Goal: Task Accomplishment & Management: Use online tool/utility

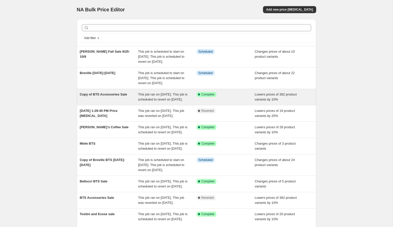
click at [102, 102] on div "Copy of BTS Accessories Sale" at bounding box center [109, 97] width 58 height 10
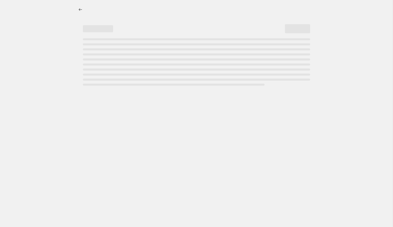
select select "percentage"
select select "not_equal"
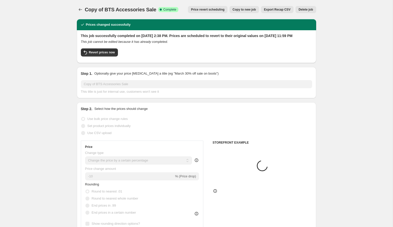
select select "tag"
select select "collection"
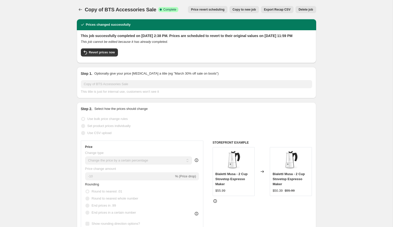
click at [244, 12] on button "Copy to new job" at bounding box center [245, 9] width 30 height 7
select select "percentage"
select select "tag"
select select "collection"
select select "not_equal"
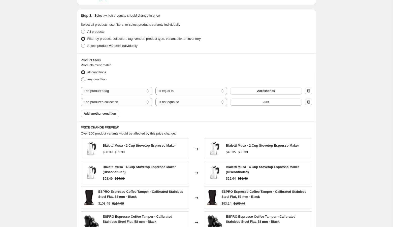
scroll to position [260, 0]
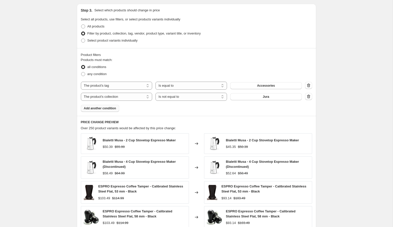
click at [99, 109] on span "Add another condition" at bounding box center [100, 108] width 32 height 4
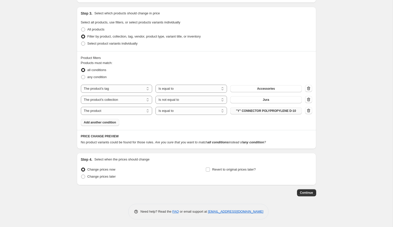
scroll to position [256, 0]
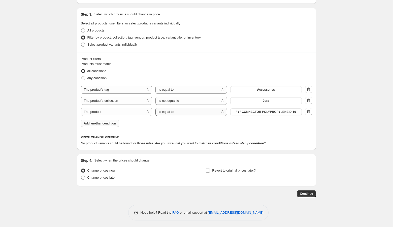
click at [197, 114] on select "Is equal to Is not equal to" at bounding box center [192, 112] width 72 height 8
select select "not_equal"
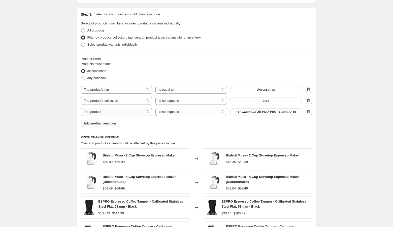
click at [121, 114] on select "The product The product's collection The product's tag The product's vendor The…" at bounding box center [117, 112] width 72 height 8
select select "collection"
click at [326, 123] on div "Create new price [MEDICAL_DATA]. This page is ready Create new price [MEDICAL_D…" at bounding box center [196, 52] width 393 height 616
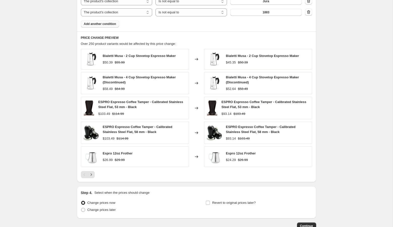
scroll to position [387, 0]
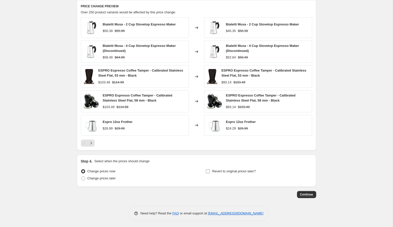
click at [223, 170] on span "Revert to original prices later?" at bounding box center [234, 171] width 44 height 4
click at [210, 170] on input "Revert to original prices later?" at bounding box center [208, 171] width 4 height 4
checkbox input "true"
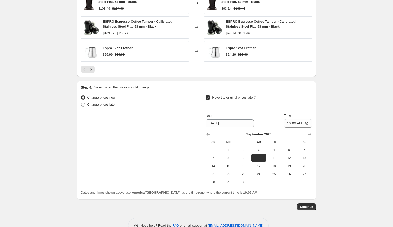
scroll to position [473, 0]
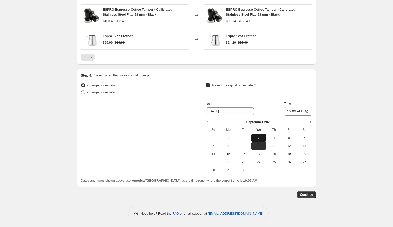
click at [261, 136] on span "3" at bounding box center [258, 138] width 11 height 4
type input "[DATE]"
click at [298, 111] on input "10:06" at bounding box center [298, 111] width 28 height 9
click at [289, 111] on input "22:06" at bounding box center [298, 111] width 28 height 9
type input "23:59"
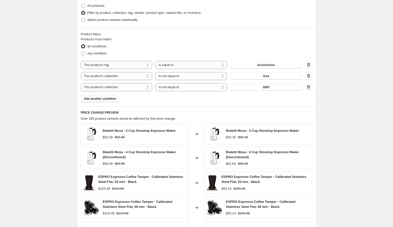
scroll to position [292, 0]
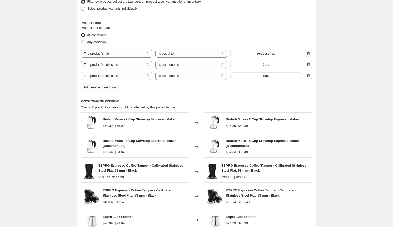
click at [92, 88] on span "Add another condition" at bounding box center [100, 87] width 32 height 4
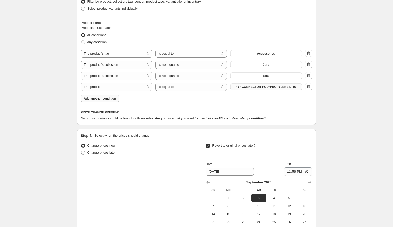
click at [268, 87] on span ""Y" CONNECTOR POLYPROPYLENE D-10" at bounding box center [266, 87] width 60 height 4
click at [124, 85] on select "The product The product's collection The product's tag The product's vendor The…" at bounding box center [117, 87] width 72 height 8
select select "collection"
click at [199, 89] on select "Is equal to Is not equal to" at bounding box center [192, 87] width 72 height 8
select select "not_equal"
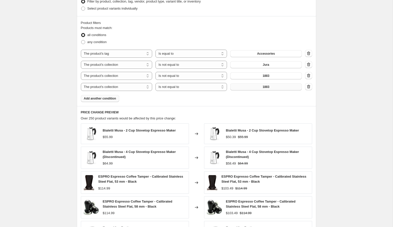
click at [250, 87] on button "1883" at bounding box center [266, 86] width 72 height 7
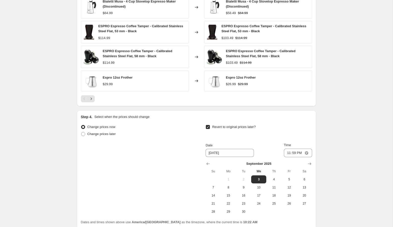
scroll to position [484, 0]
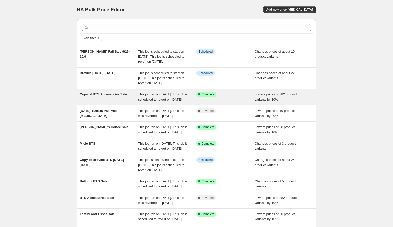
click at [162, 101] on span "This job ran on [DATE]. This job is scheduled to revert on [DATE]." at bounding box center [162, 97] width 49 height 9
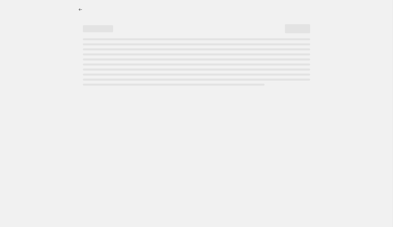
select select "percentage"
select select "tag"
select select "collection"
select select "not_equal"
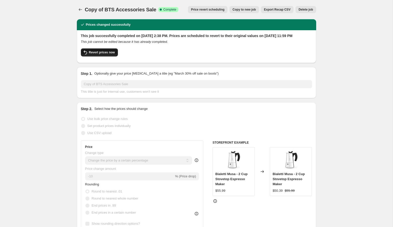
click at [92, 54] on span "Revert prices now" at bounding box center [102, 52] width 26 height 4
checkbox input "false"
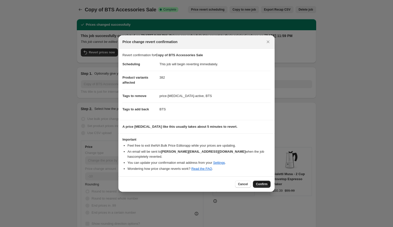
click at [265, 183] on span "Confirm" at bounding box center [262, 184] width 12 height 4
